Goal: Transaction & Acquisition: Purchase product/service

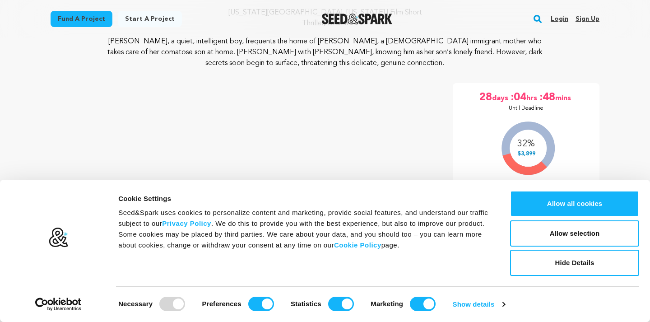
scroll to position [153, 0]
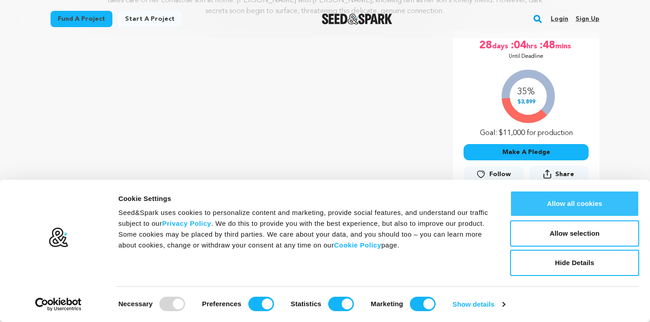
click at [556, 194] on button "Allow all cookies" at bounding box center [574, 203] width 129 height 26
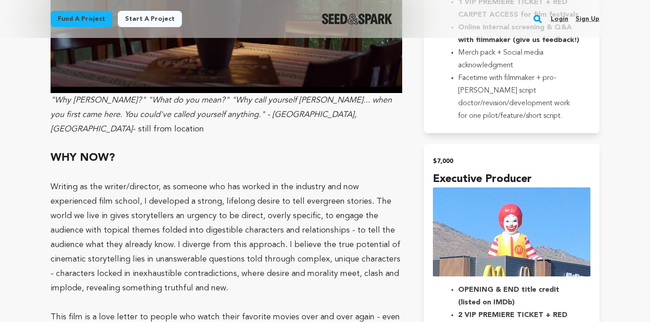
scroll to position [1598, 0]
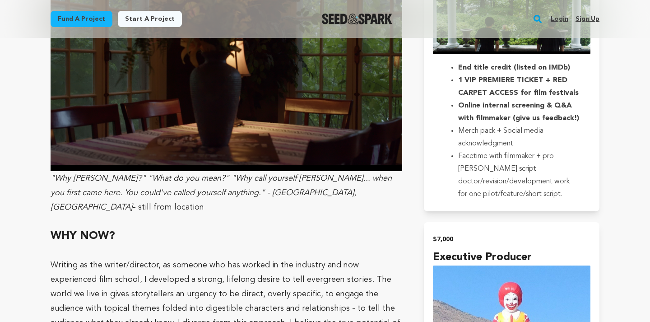
drag, startPoint x: 311, startPoint y: 212, endPoint x: 52, endPoint y: 189, distance: 259.9
click at [52, 189] on div ""Helen's home", Cornwall, NY - still from location THE PROJECT Mother is a Colu…" at bounding box center [226, 183] width 351 height 2135
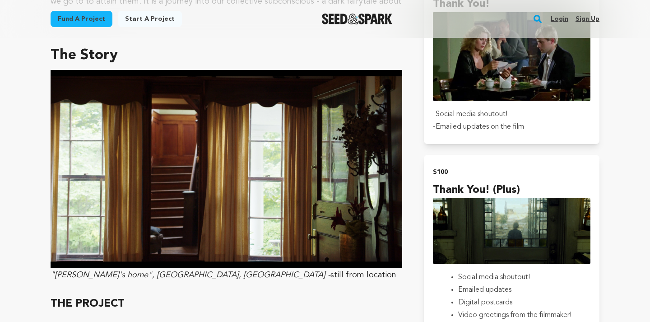
scroll to position [669, 0]
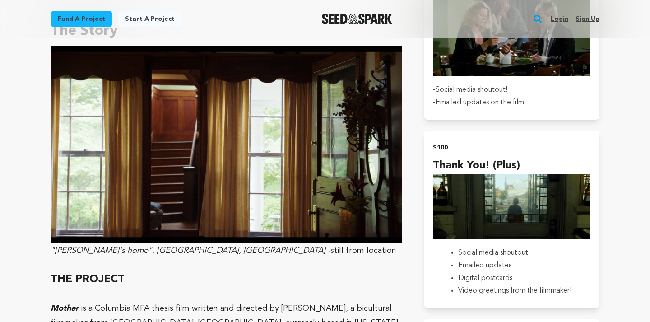
click at [104, 199] on img at bounding box center [226, 145] width 351 height 198
click at [85, 204] on img at bounding box center [226, 145] width 351 height 198
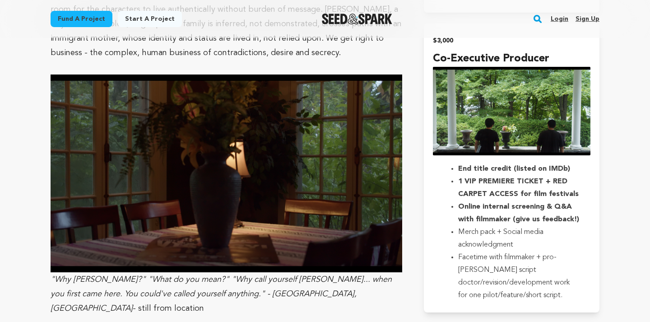
scroll to position [1519, 0]
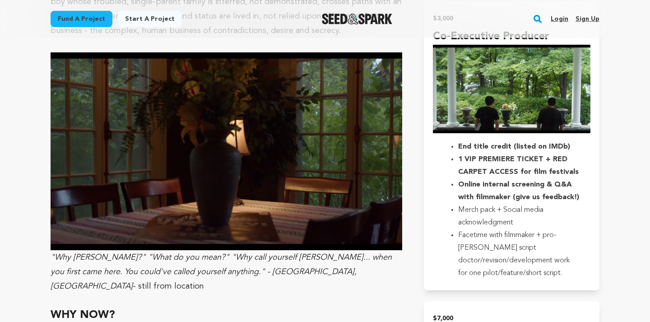
drag, startPoint x: 44, startPoint y: 70, endPoint x: 224, endPoint y: 281, distance: 277.1
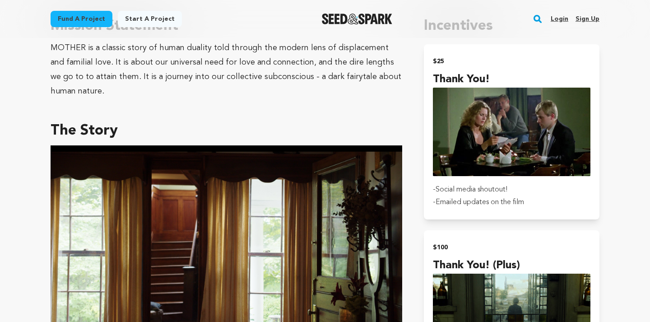
scroll to position [569, 0]
click at [498, 200] on p "-Emailed updates on the film" at bounding box center [511, 202] width 157 height 13
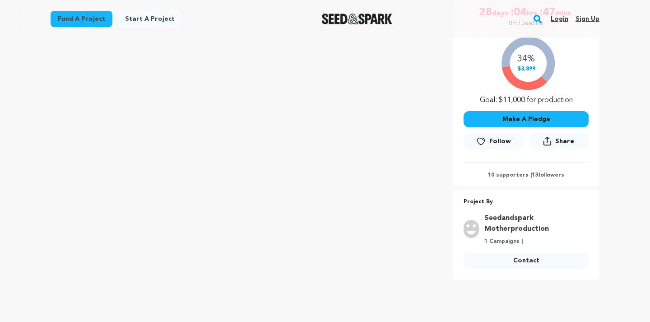
scroll to position [89, 0]
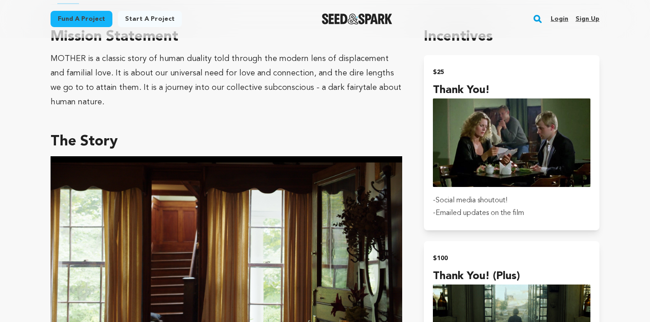
scroll to position [488, 0]
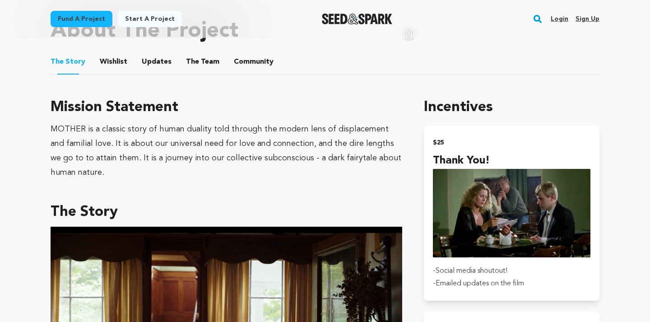
drag, startPoint x: 79, startPoint y: 171, endPoint x: 51, endPoint y: 103, distance: 73.8
click at [51, 103] on div "Mission Statement MOTHER is a classic story of human duality told through the m…" at bounding box center [226, 138] width 351 height 83
copy div "Mission Statement MOTHER is a classic story of human duality told through the m…"
drag, startPoint x: 238, startPoint y: 278, endPoint x: 58, endPoint y: 142, distance: 226.3
click at [58, 142] on div "MOTHER is a classic story of human duality told through the modern lens of disp…" at bounding box center [226, 151] width 351 height 58
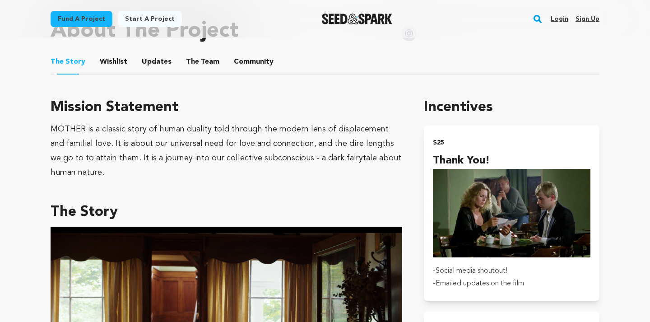
click at [54, 101] on h3 "Mission Statement" at bounding box center [226, 108] width 351 height 22
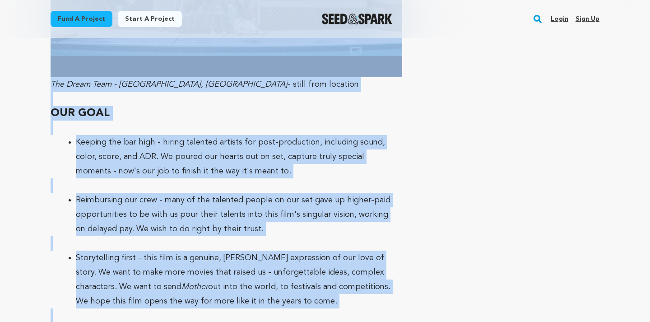
scroll to position [2569, 0]
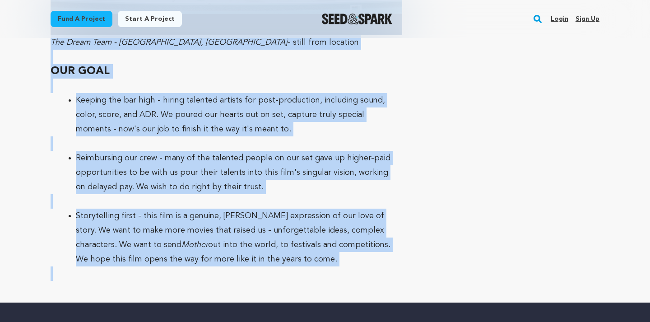
drag, startPoint x: 51, startPoint y: 145, endPoint x: 302, endPoint y: 224, distance: 263.1
copy div "About The Project Campaign Details Incentives The Story The Story Wishlist Wish…"
